Goal: Complete application form

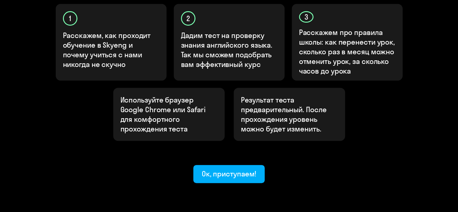
scroll to position [223, 0]
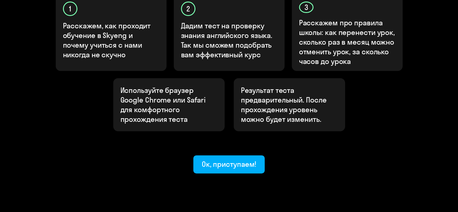
click at [242, 159] on div "Ок, приступаем!" at bounding box center [229, 164] width 55 height 10
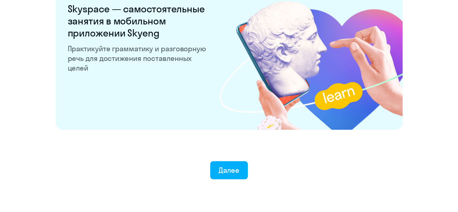
scroll to position [1185, 0]
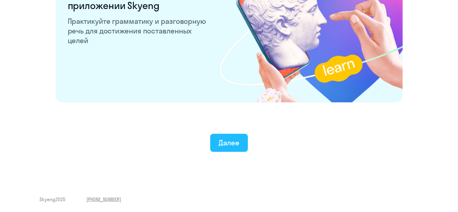
click at [240, 141] on button "Далее" at bounding box center [229, 143] width 38 height 18
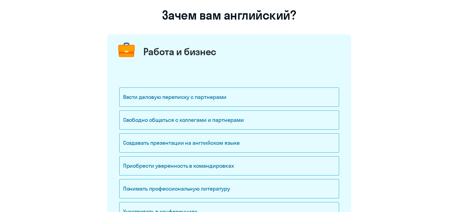
scroll to position [60, 0]
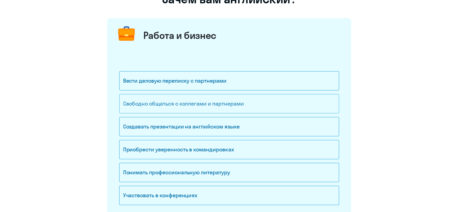
click at [231, 97] on div "Свободно общаться с коллегами и партнерами" at bounding box center [229, 103] width 220 height 19
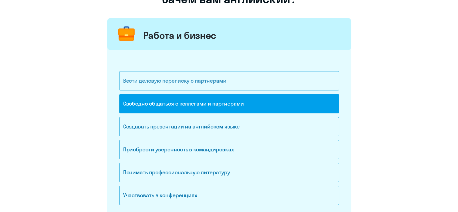
click at [227, 85] on div "Вести деловую переписку с партнерами" at bounding box center [229, 80] width 220 height 19
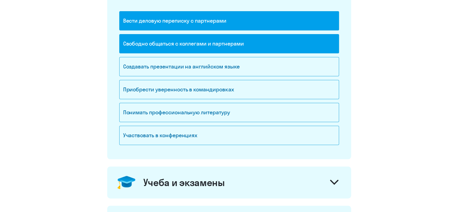
scroll to position [121, 0]
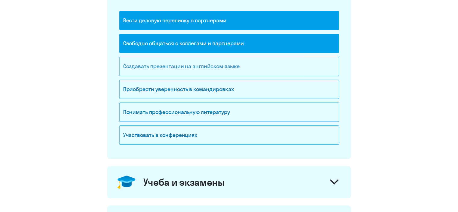
click at [236, 67] on div "Создавать презентации на английском языке" at bounding box center [229, 66] width 220 height 19
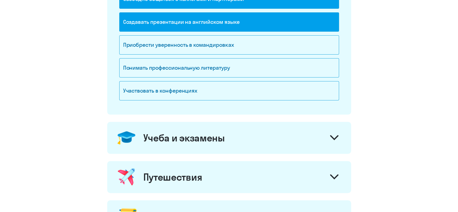
scroll to position [181, 0]
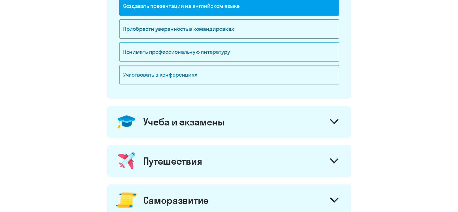
click at [243, 127] on div "Учеба и экзамены" at bounding box center [229, 122] width 244 height 32
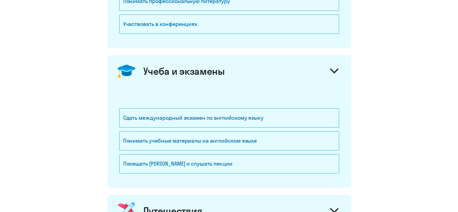
scroll to position [241, 0]
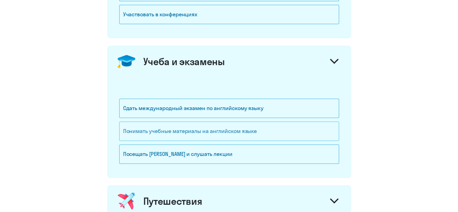
click at [254, 134] on div "Понимать учебные материалы на английском языке" at bounding box center [229, 130] width 220 height 19
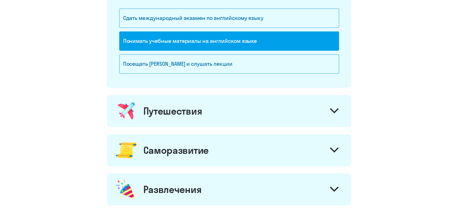
scroll to position [331, 0]
click at [253, 116] on div "Путешествия" at bounding box center [229, 111] width 244 height 32
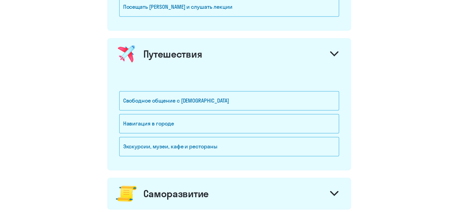
scroll to position [392, 0]
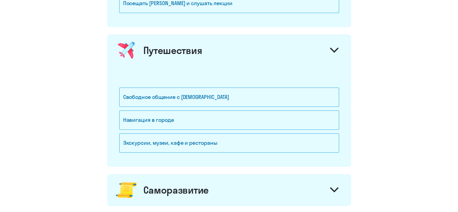
click at [253, 116] on div "Навигация в городе" at bounding box center [229, 119] width 220 height 19
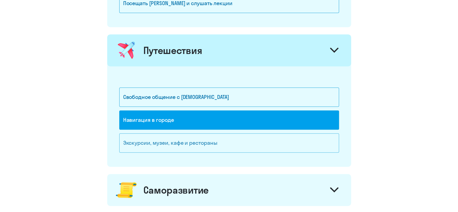
click at [253, 140] on div "Экскурсии, музеи, кафе и рестораны" at bounding box center [229, 142] width 220 height 19
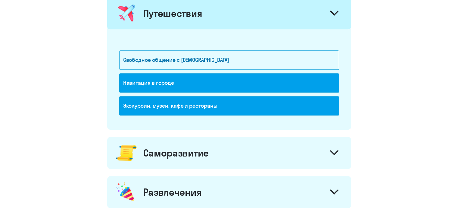
scroll to position [482, 0]
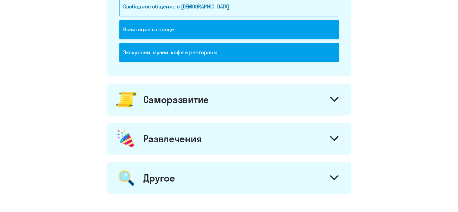
click at [270, 99] on div "Саморазвитие" at bounding box center [229, 99] width 244 height 32
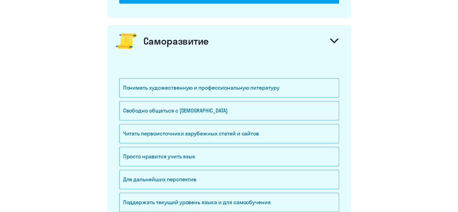
scroll to position [542, 0]
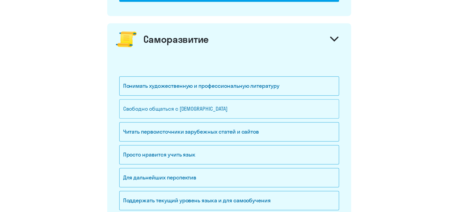
click at [270, 109] on div "Свободно общаться с [DEMOGRAPHIC_DATA]" at bounding box center [229, 108] width 220 height 19
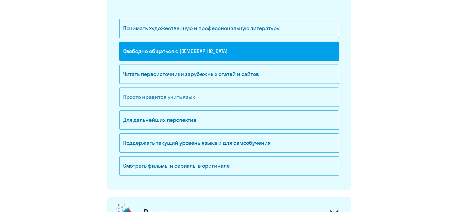
scroll to position [603, 0]
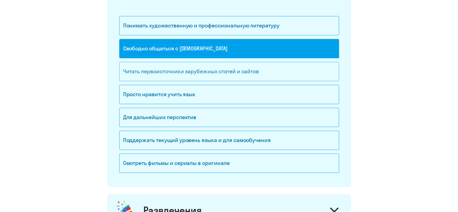
click at [275, 70] on div "Читать первоисточники зарубежных статей и сайтов" at bounding box center [229, 71] width 220 height 19
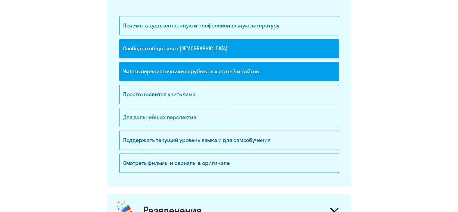
click at [268, 113] on div "Для дальнейших перспектив" at bounding box center [229, 117] width 220 height 19
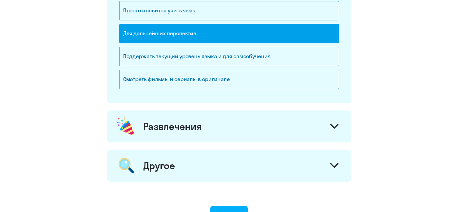
scroll to position [693, 0]
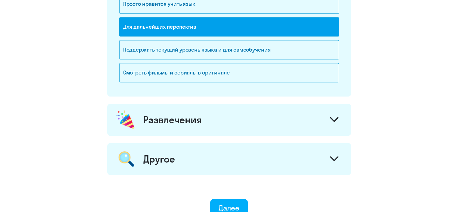
click at [268, 113] on div "Развлечения" at bounding box center [229, 120] width 244 height 32
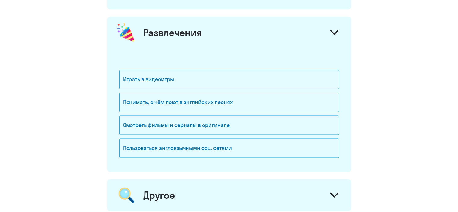
scroll to position [783, 0]
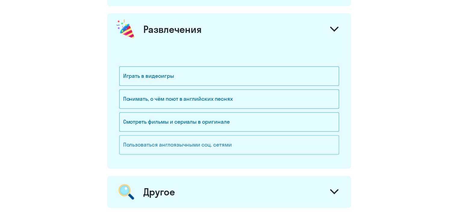
click at [268, 143] on div "Пользоваться англоязычными соц. сетями" at bounding box center [229, 144] width 220 height 19
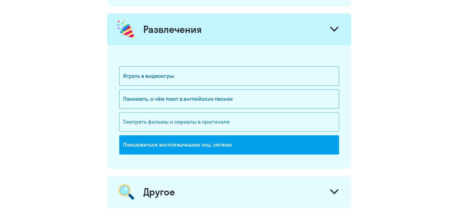
click at [263, 115] on div "Смотреть фильмы и сериалы в оригинале" at bounding box center [229, 121] width 220 height 19
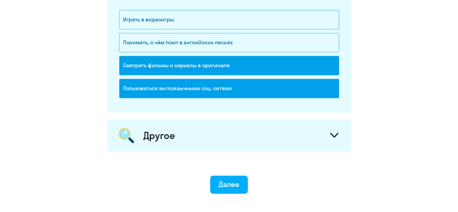
scroll to position [844, 0]
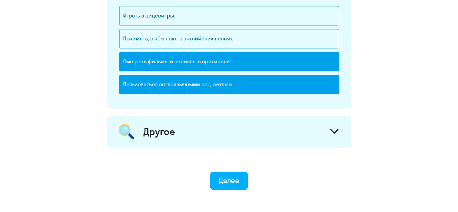
click at [267, 124] on div "Другое" at bounding box center [229, 131] width 244 height 32
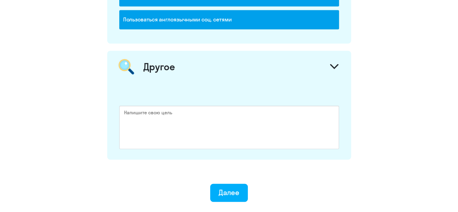
scroll to position [934, 0]
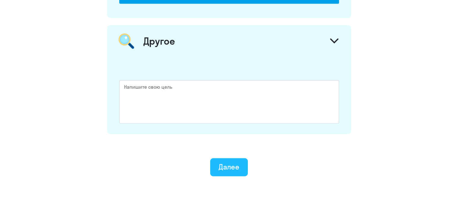
click at [236, 163] on div "Далее" at bounding box center [229, 167] width 21 height 10
